Goal: Task Accomplishment & Management: Use online tool/utility

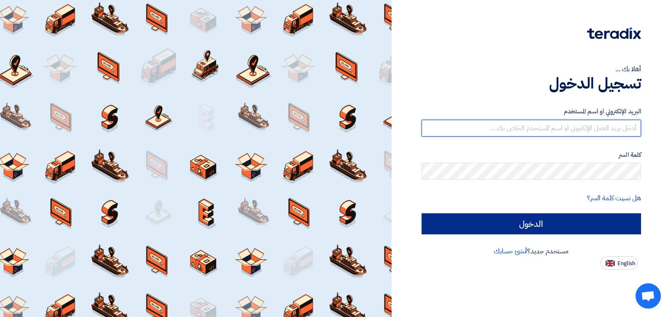
type input "[EMAIL_ADDRESS][DOMAIN_NAME]"
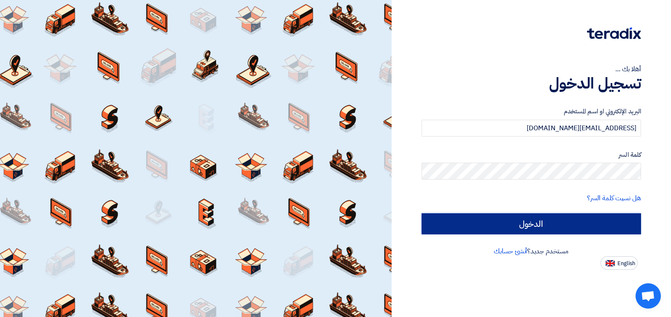
click at [599, 217] on input "الدخول" at bounding box center [532, 224] width 220 height 21
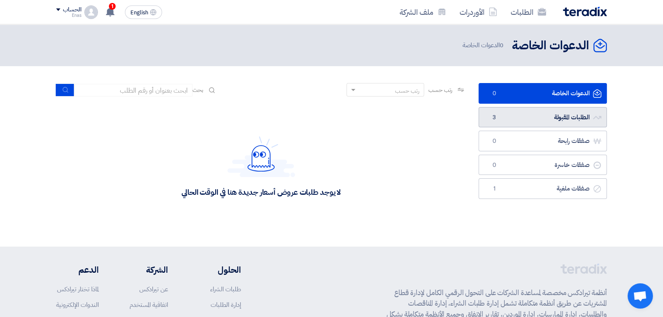
click at [536, 118] on link "الطلبات المقبولة الطلبات المقبولة 3" at bounding box center [543, 117] width 128 height 21
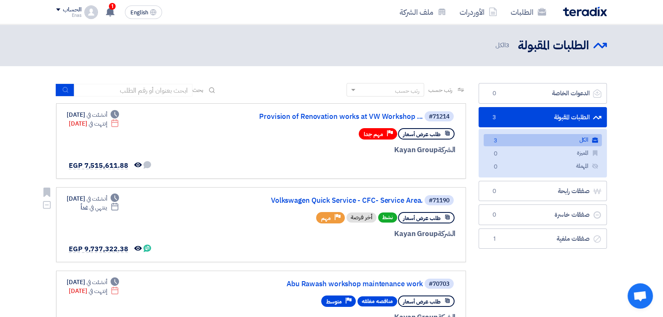
click at [286, 204] on div "#71190 Volkswagen Quick Service - CFC- Service Area." at bounding box center [353, 201] width 203 height 12
click at [287, 197] on link "Volkswagen Quick Service - CFC- Service Area." at bounding box center [338, 201] width 169 height 8
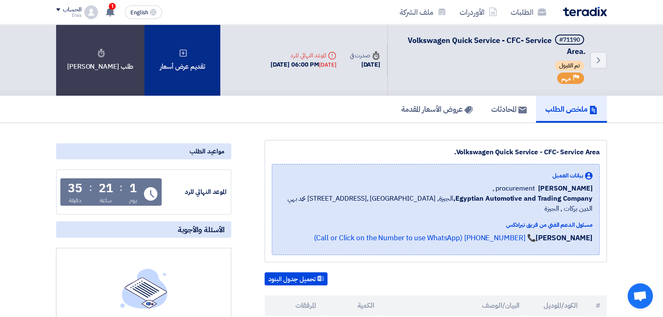
click at [163, 80] on div "تقديم عرض أسعار" at bounding box center [182, 59] width 76 height 71
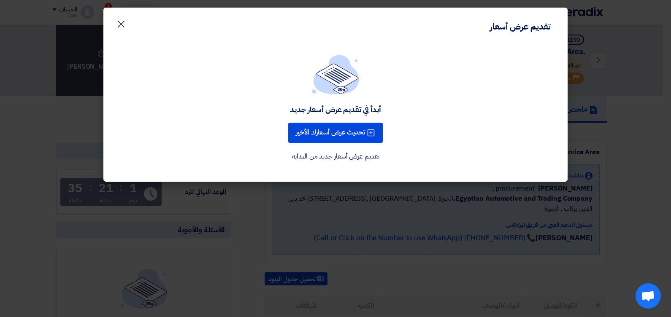
click at [121, 24] on span "×" at bounding box center [121, 23] width 10 height 25
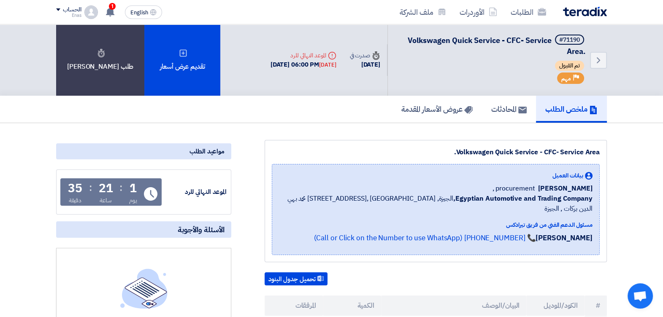
click at [437, 104] on h5 "عروض الأسعار المقدمة" at bounding box center [436, 109] width 71 height 10
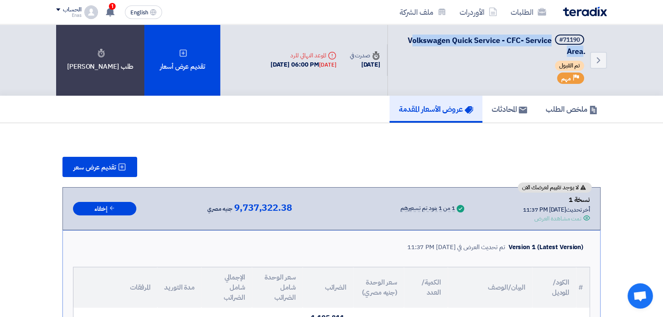
drag, startPoint x: 583, startPoint y: 55, endPoint x: 409, endPoint y: 39, distance: 174.2
click at [409, 39] on span "Volkswagen Quick Service - CFC- Service Area." at bounding box center [497, 46] width 178 height 22
copy div "Volkswagen Quick Service - CFC- Service Area."
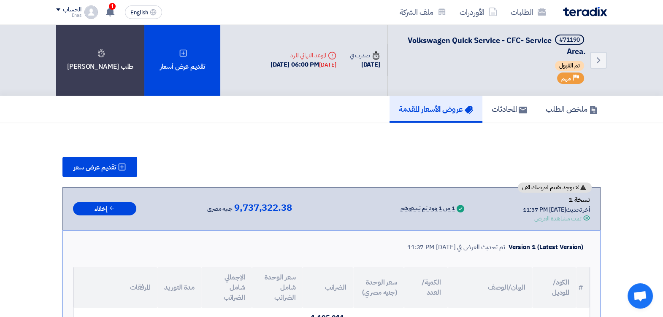
click at [116, 13] on div "1 تم مشاهدة العرض المقدم للطلب "Volkswagen Quick Service - CFC- Service Area." …" at bounding box center [109, 12] width 17 height 17
